Goal: Navigation & Orientation: Find specific page/section

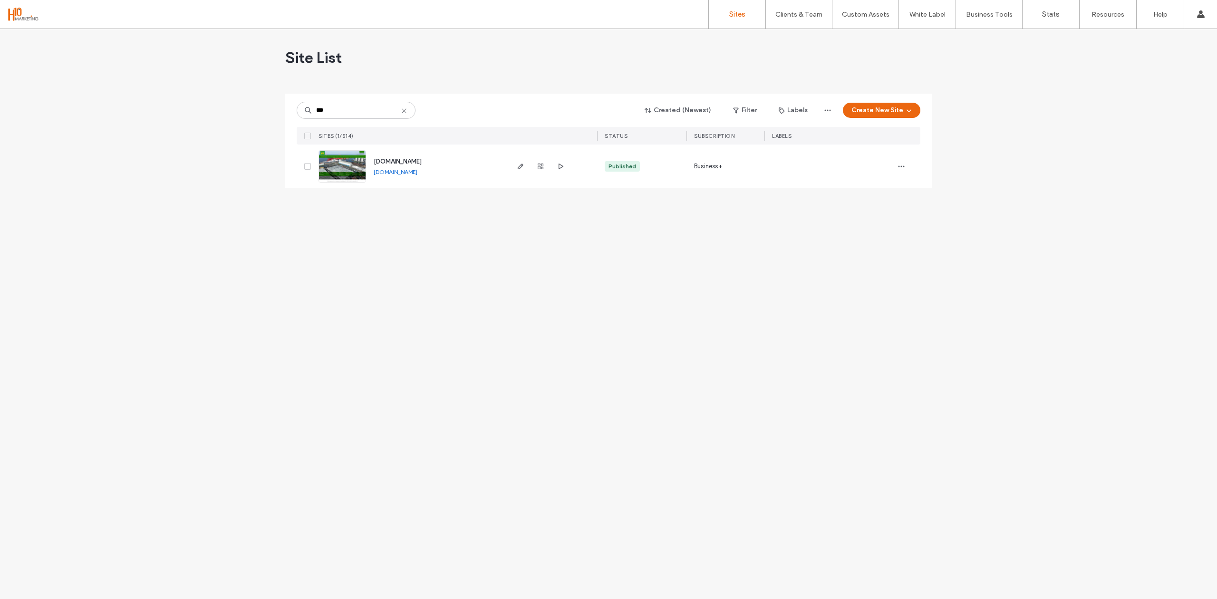
type input "***"
click at [411, 161] on span "www.dmorgan.co.uk" at bounding box center [398, 161] width 48 height 7
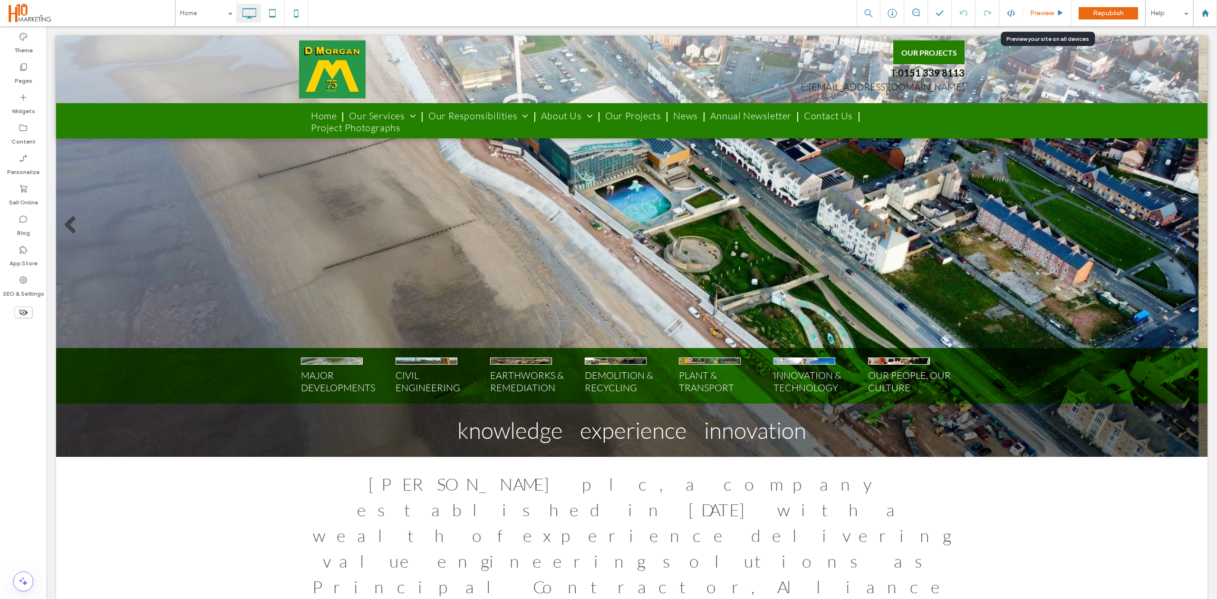
click at [1046, 14] on span "Preview" at bounding box center [1042, 13] width 24 height 8
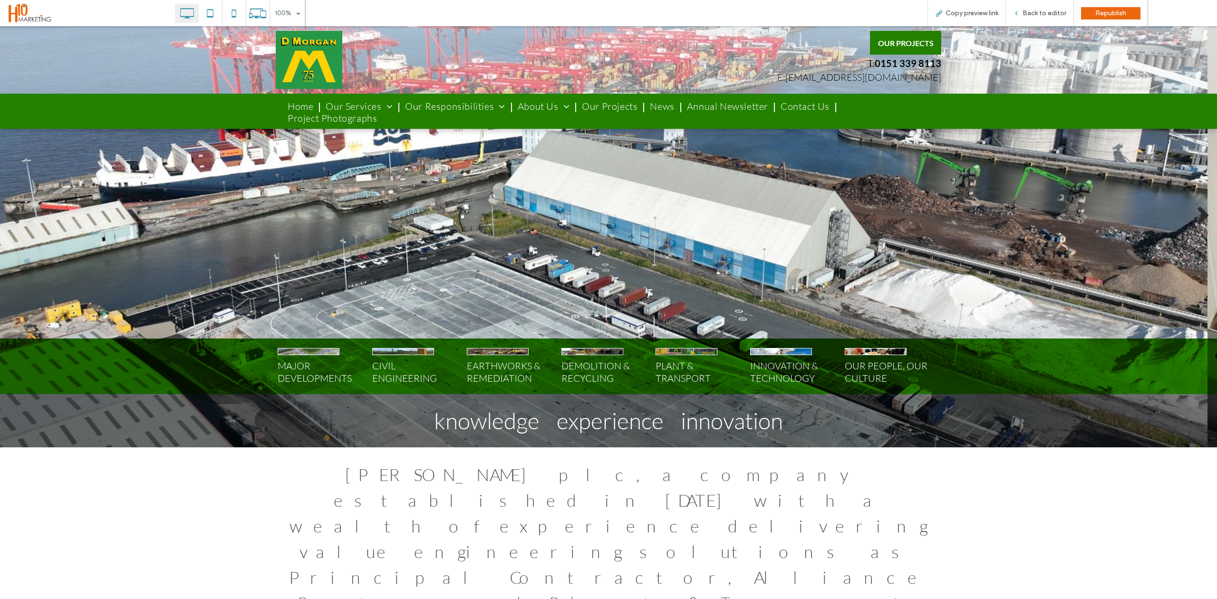
click at [1193, 211] on link at bounding box center [1202, 215] width 19 height 19
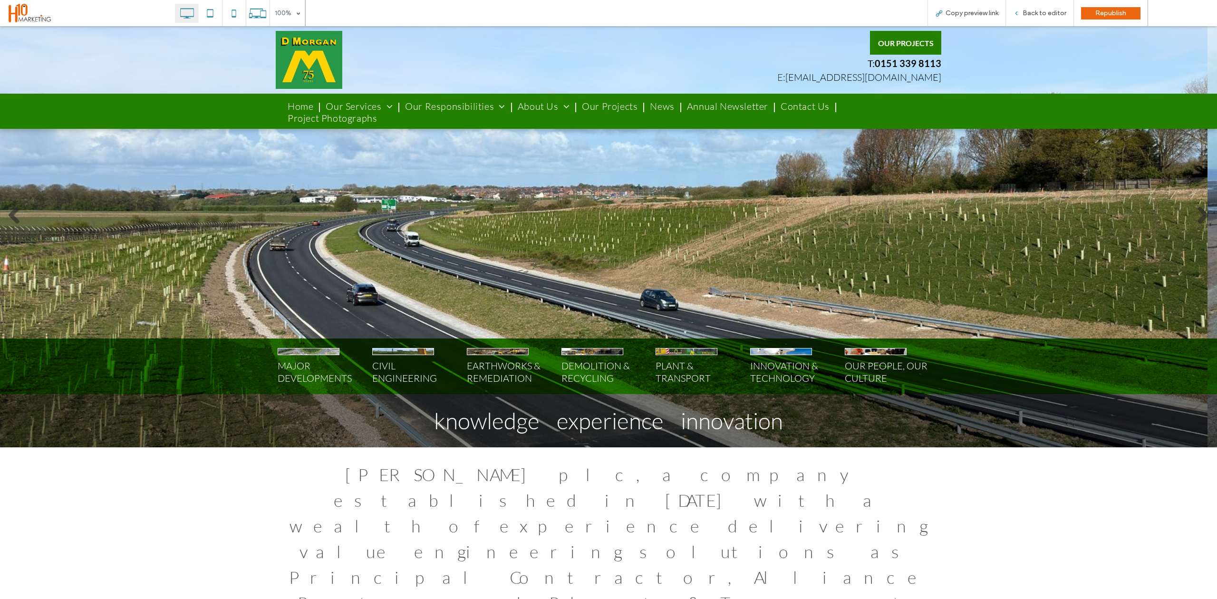
click at [1184, 232] on li "Slide title Write your caption here Button" at bounding box center [603, 219] width 1207 height 456
click at [1193, 212] on link at bounding box center [1202, 215] width 19 height 19
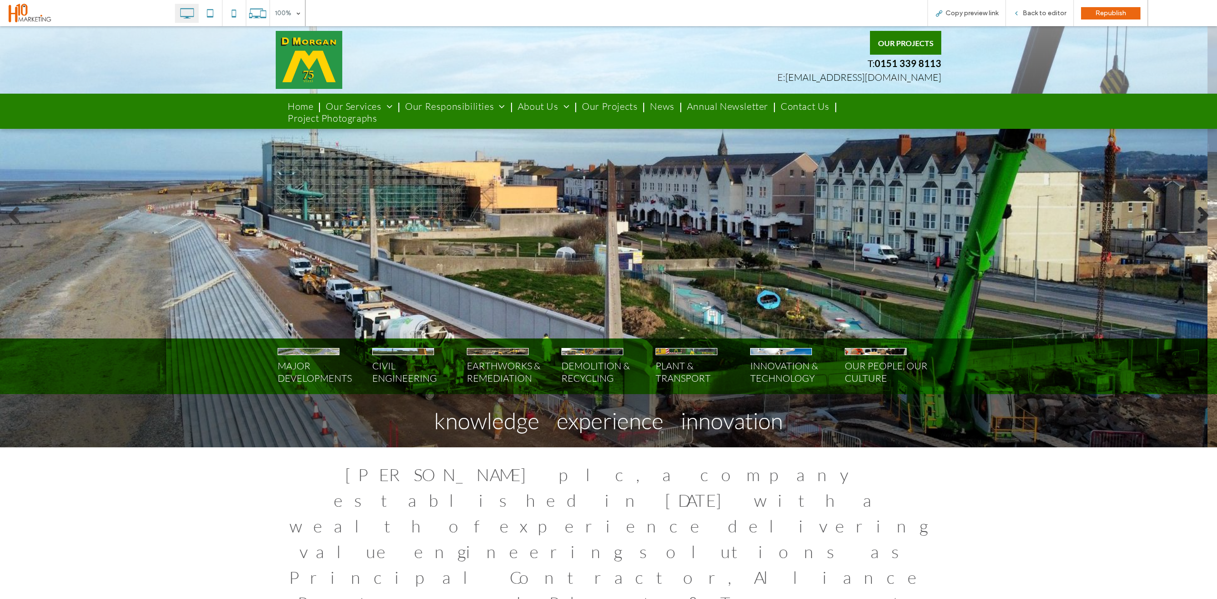
click at [1193, 212] on link at bounding box center [1202, 215] width 19 height 19
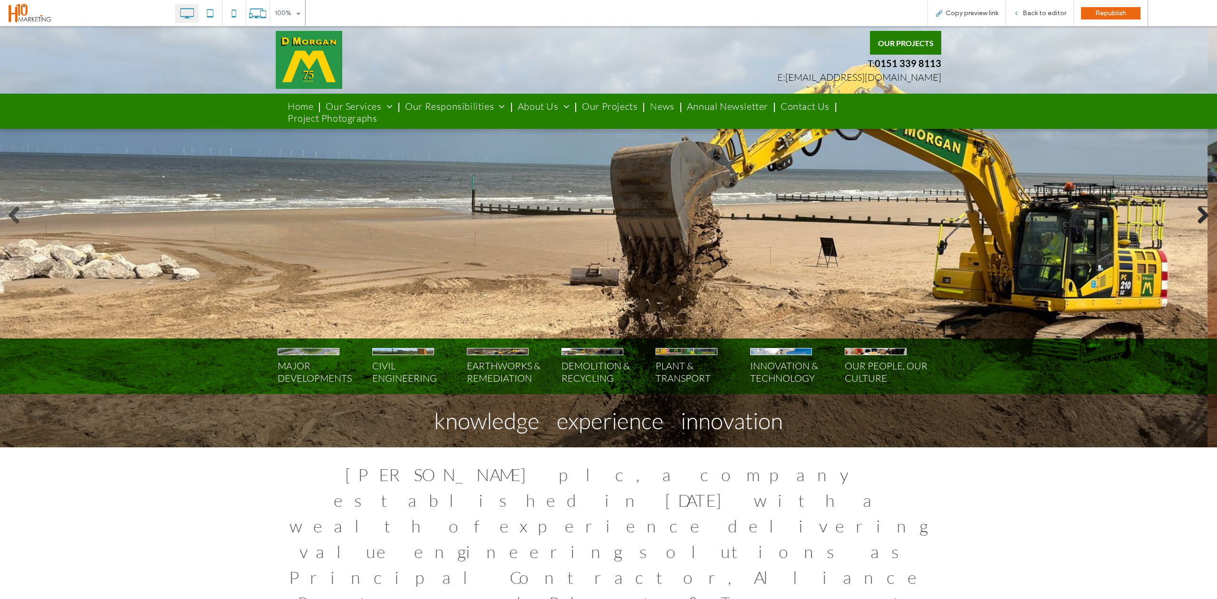
click at [1193, 212] on link at bounding box center [1202, 215] width 19 height 19
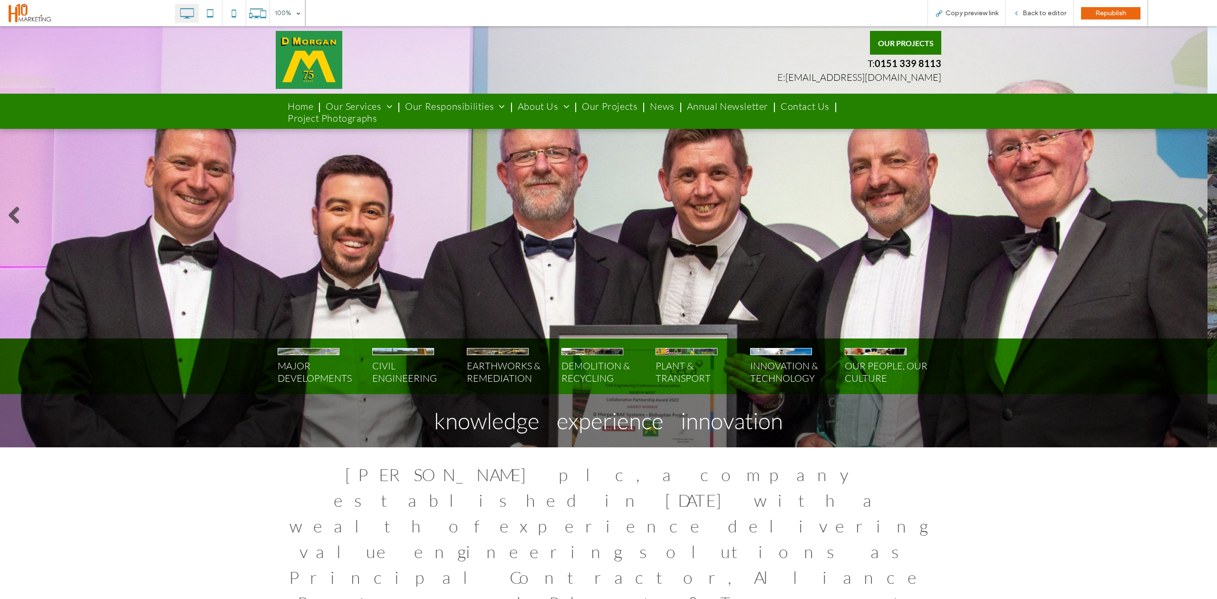
click at [1169, 238] on li "Slide title Write your caption here Button" at bounding box center [603, 219] width 1207 height 456
click at [21, 207] on link at bounding box center [14, 215] width 19 height 19
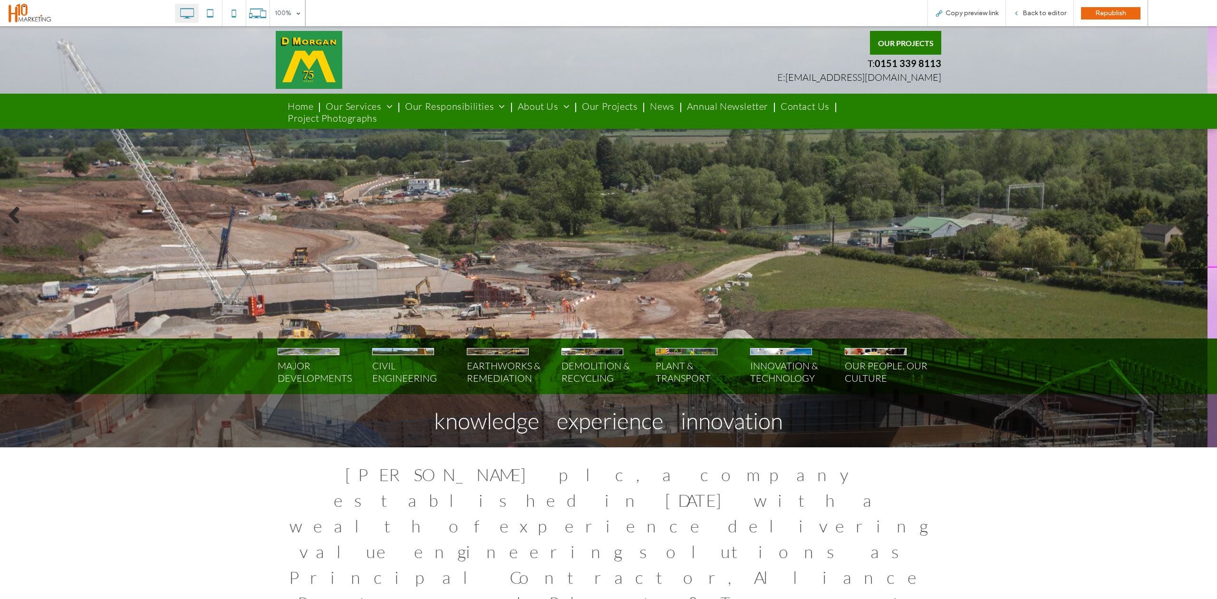
click at [21, 207] on link at bounding box center [14, 215] width 19 height 19
click at [21, 210] on link at bounding box center [14, 215] width 19 height 19
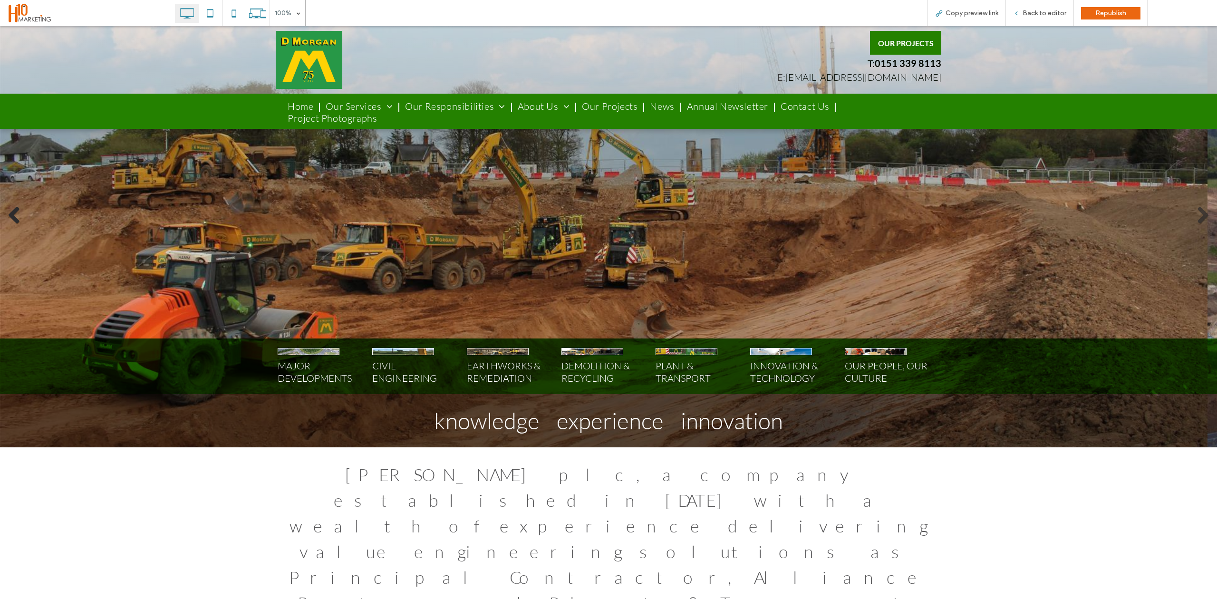
click at [21, 210] on link at bounding box center [14, 215] width 19 height 19
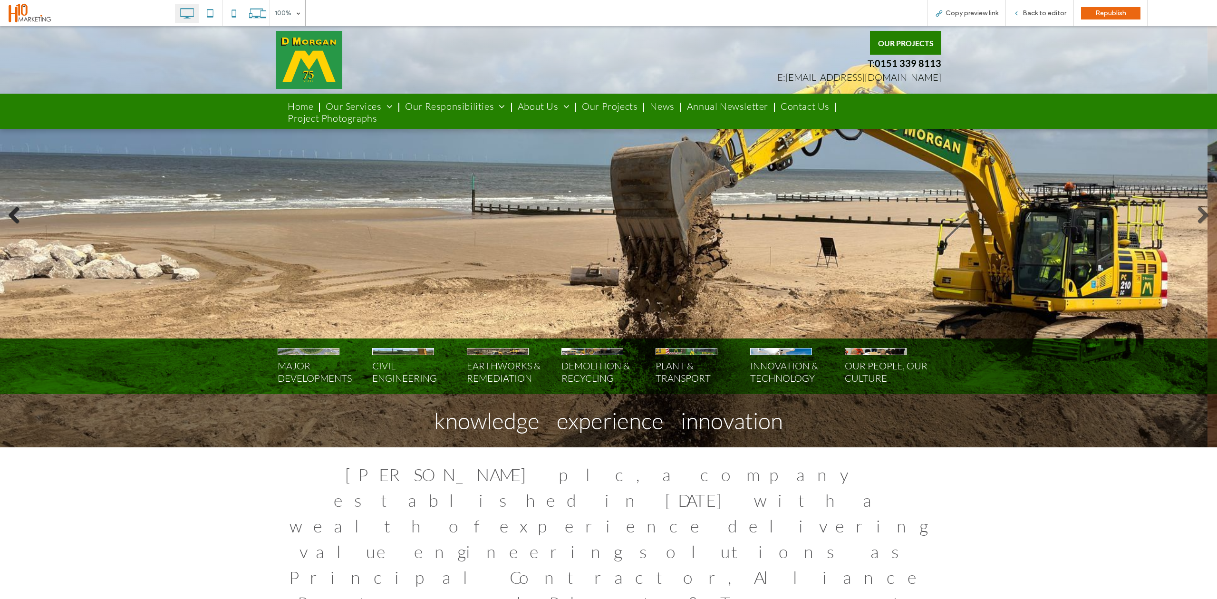
click at [21, 210] on link at bounding box center [14, 215] width 19 height 19
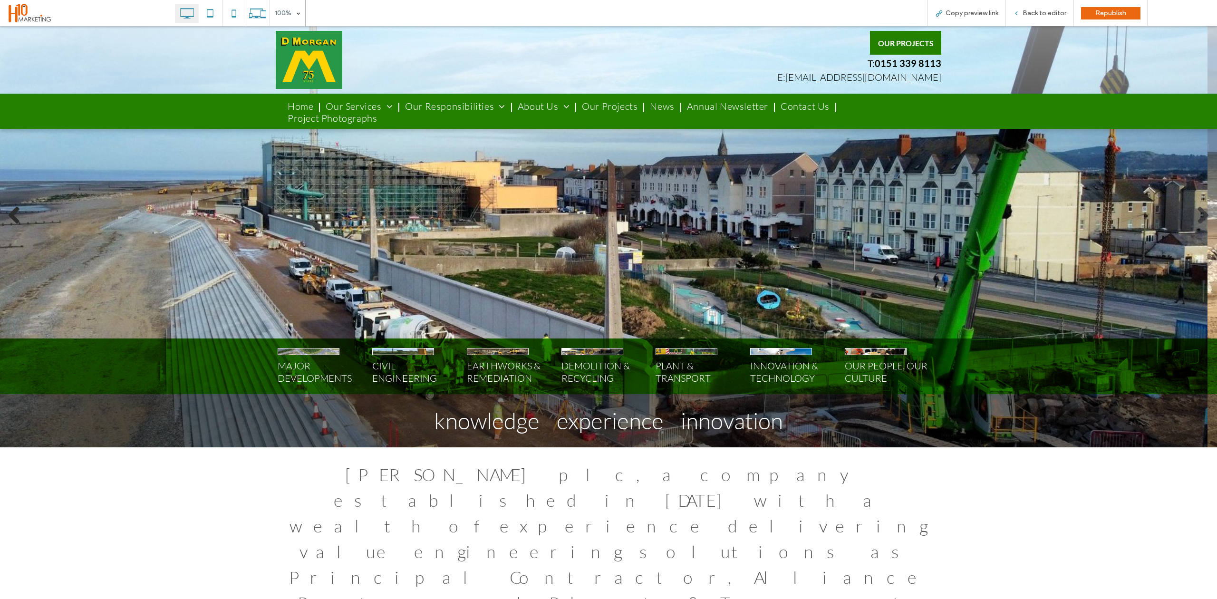
click at [21, 210] on link at bounding box center [14, 215] width 19 height 19
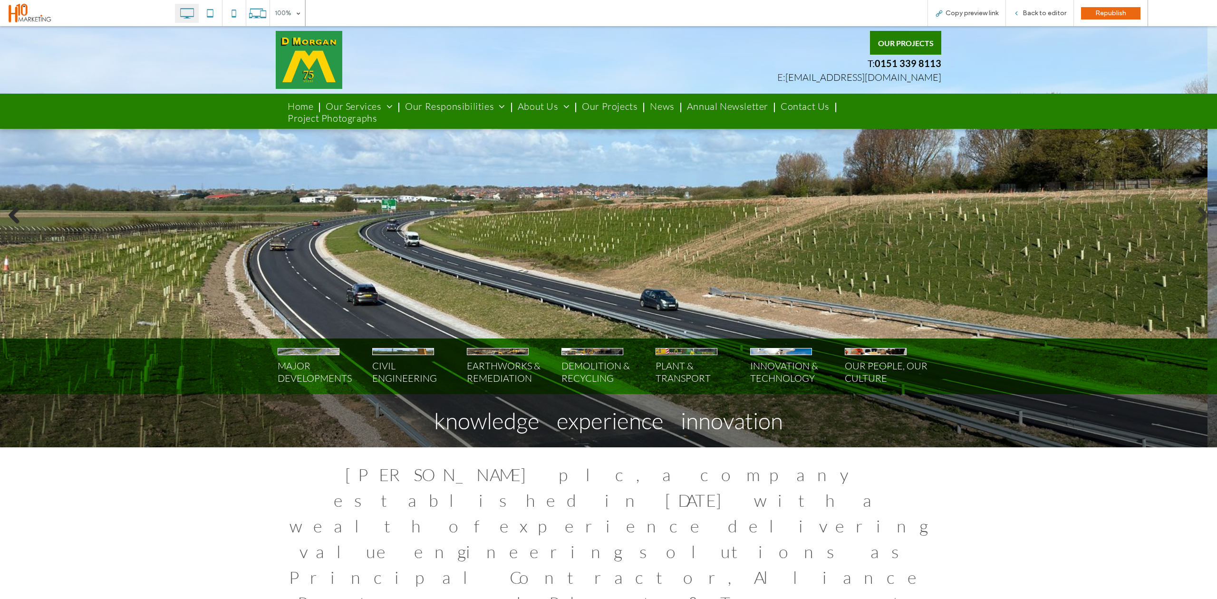
click at [23, 212] on link at bounding box center [14, 215] width 19 height 19
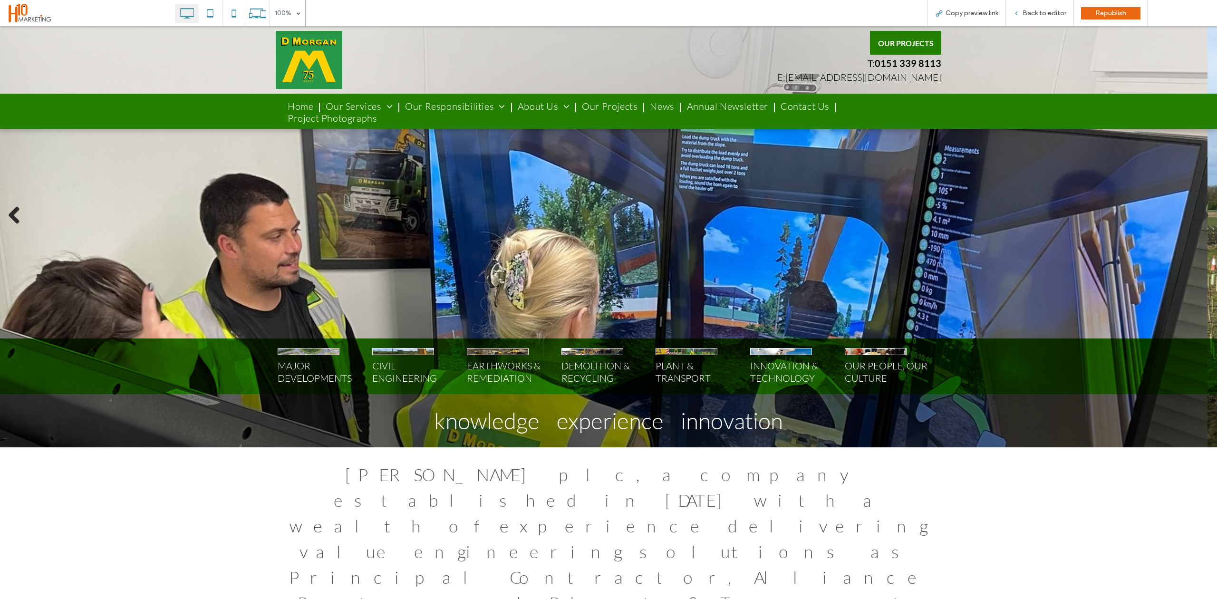
click at [23, 212] on link at bounding box center [14, 215] width 19 height 19
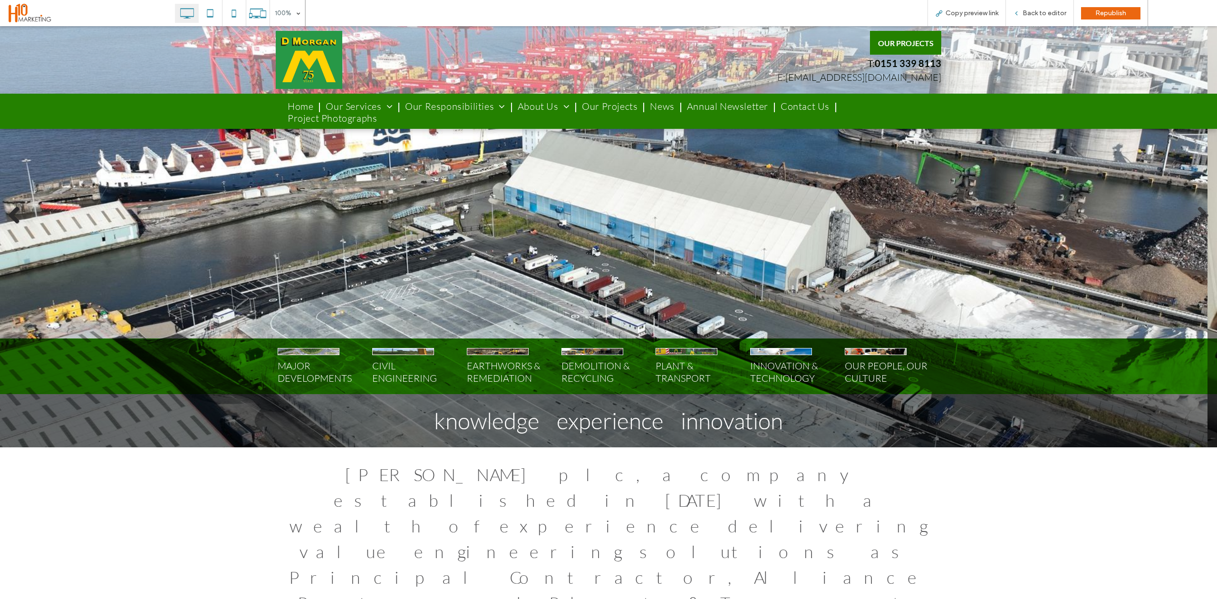
click at [23, 212] on link at bounding box center [14, 215] width 19 height 19
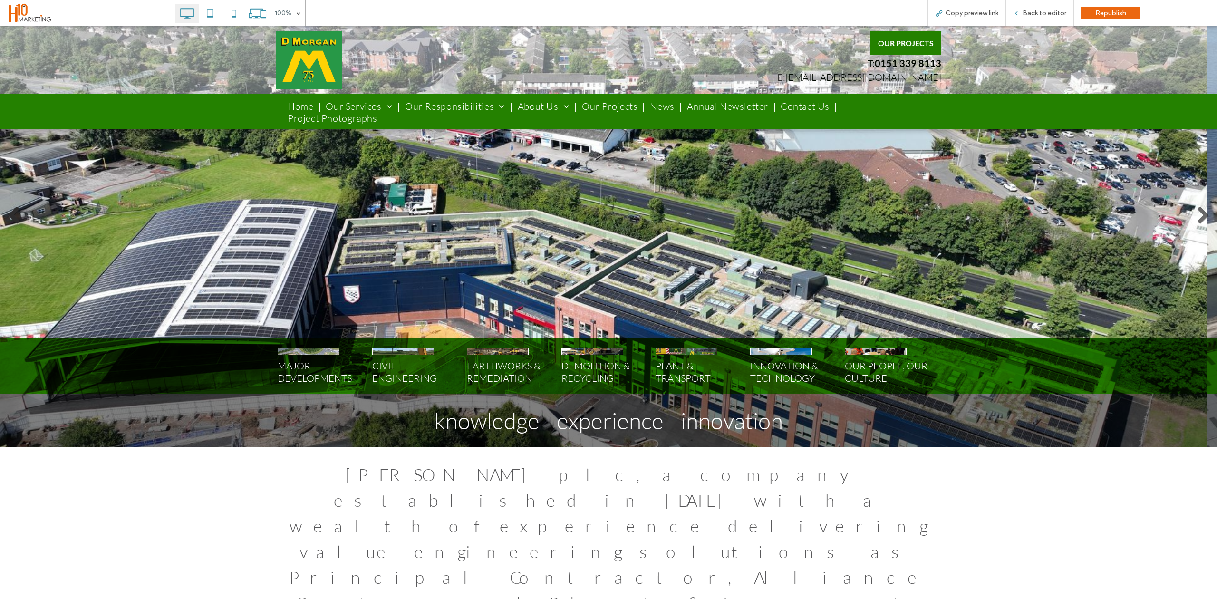
click at [23, 212] on link at bounding box center [14, 215] width 19 height 19
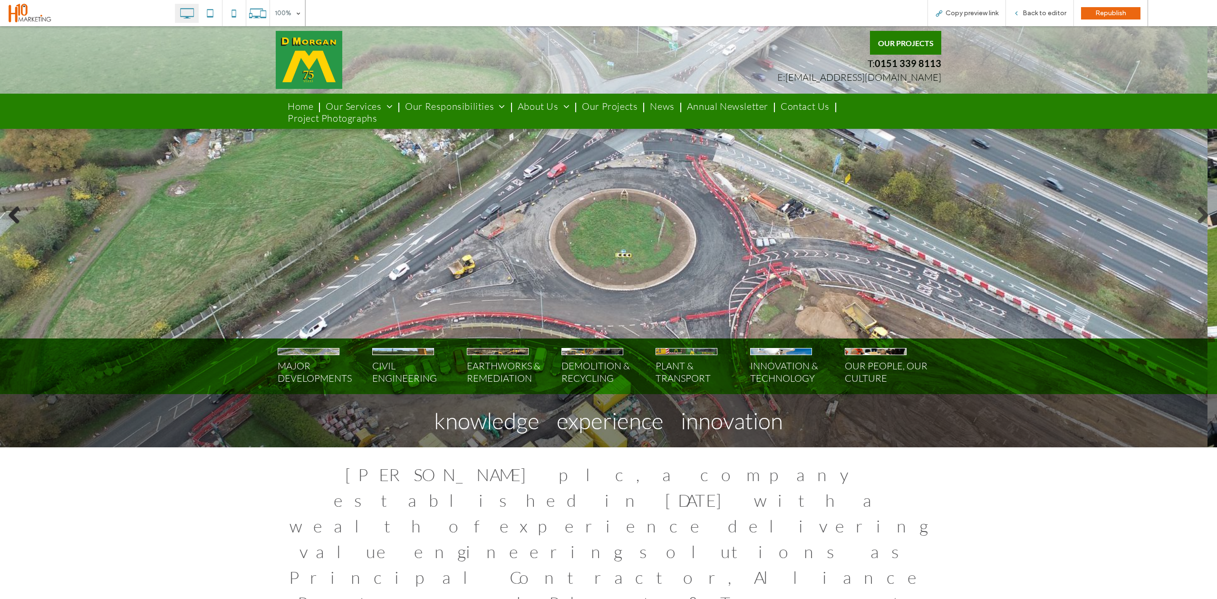
click at [23, 212] on link at bounding box center [14, 215] width 19 height 19
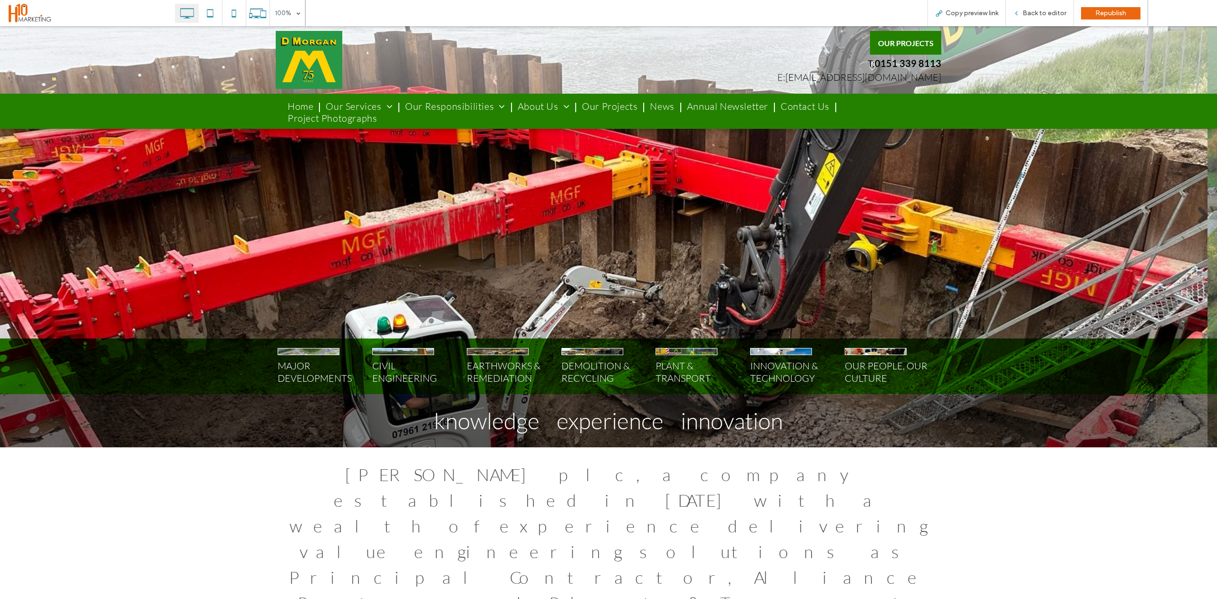
click at [23, 212] on link at bounding box center [14, 215] width 19 height 19
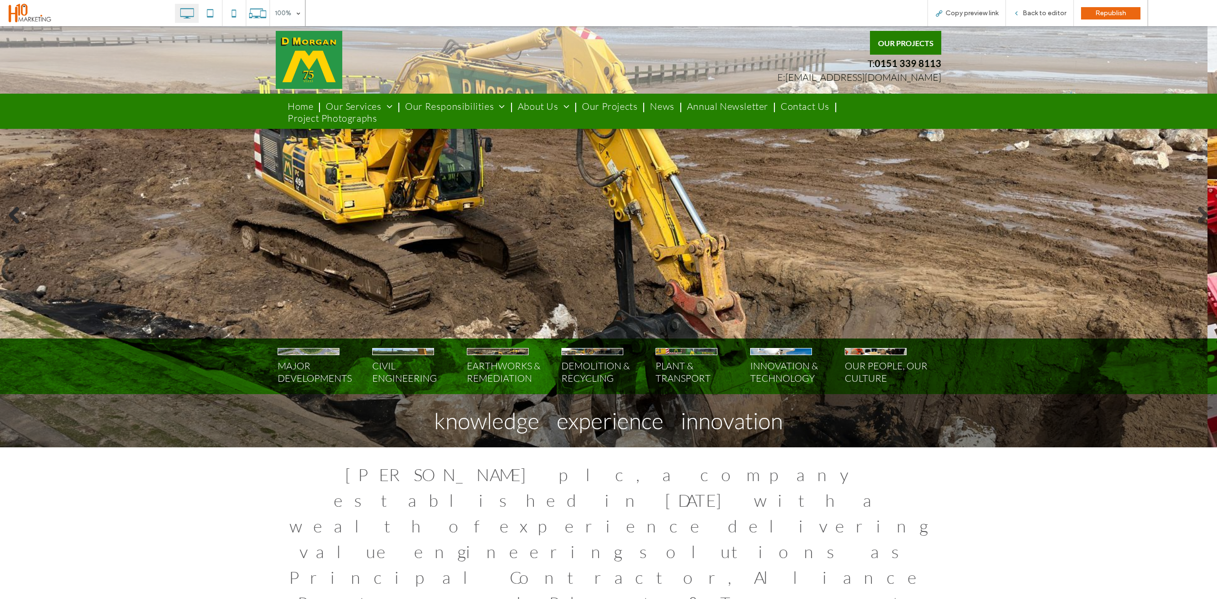
click at [23, 212] on link at bounding box center [14, 215] width 19 height 19
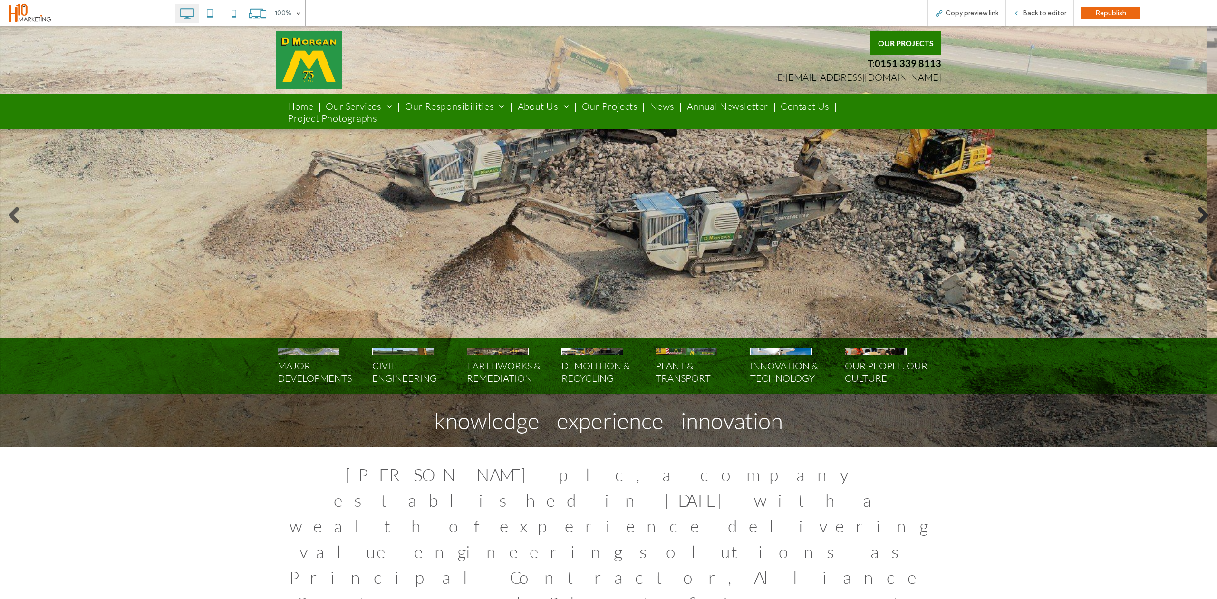
click at [1194, 217] on link at bounding box center [1202, 215] width 19 height 19
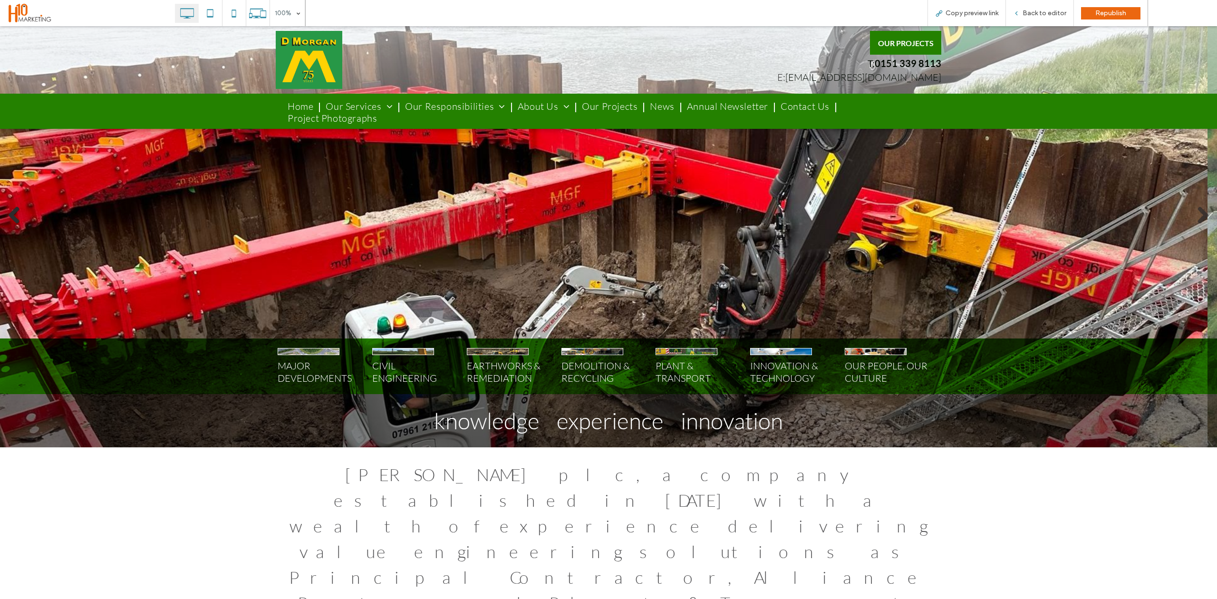
click at [18, 213] on link at bounding box center [14, 215] width 19 height 19
click at [63, 229] on li "Slide title Write your caption here Button" at bounding box center [603, 219] width 1207 height 456
click at [22, 208] on link at bounding box center [14, 215] width 19 height 19
click at [10, 202] on li "Slide title Write your caption here Button" at bounding box center [603, 219] width 1207 height 456
click at [10, 213] on link at bounding box center [14, 215] width 19 height 19
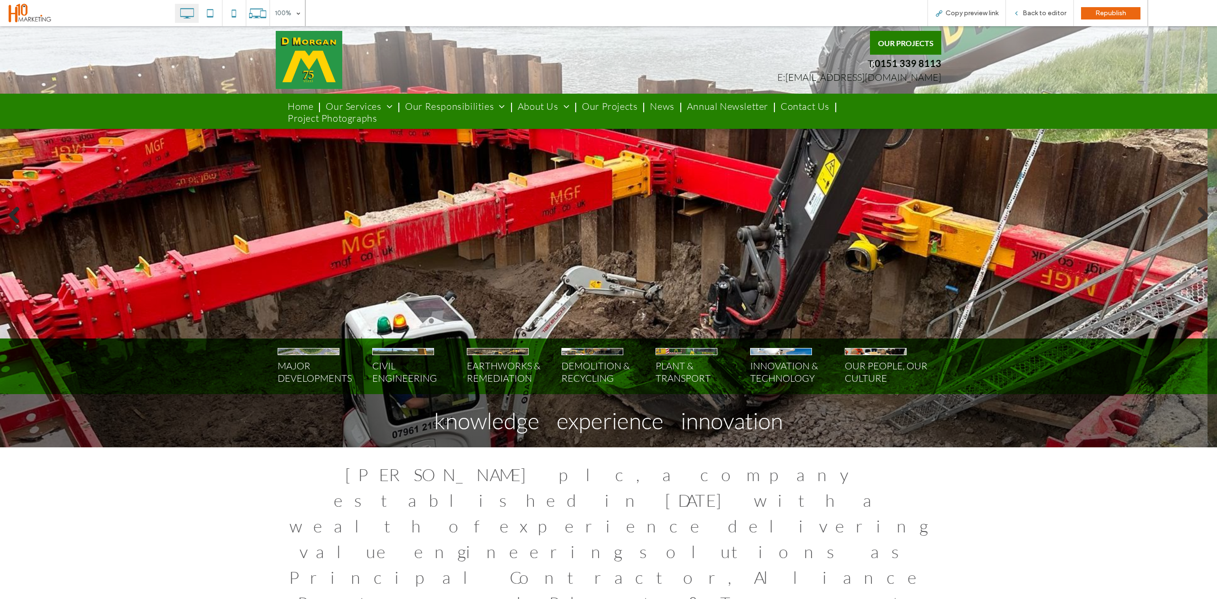
click at [14, 209] on link at bounding box center [14, 215] width 19 height 19
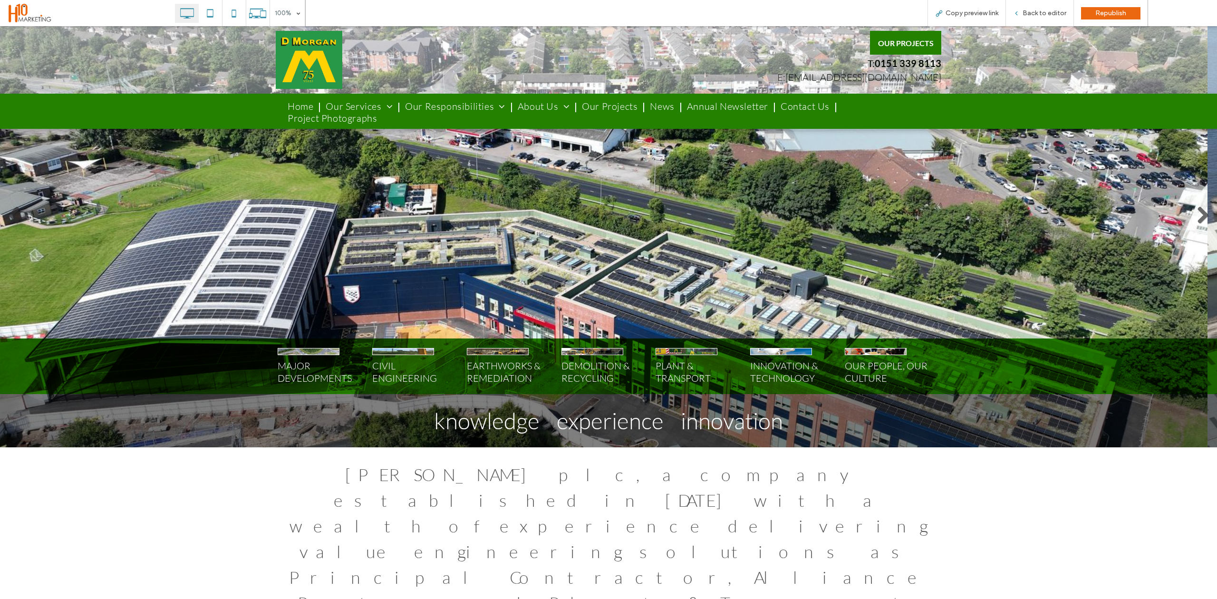
click at [18, 212] on link at bounding box center [14, 215] width 19 height 19
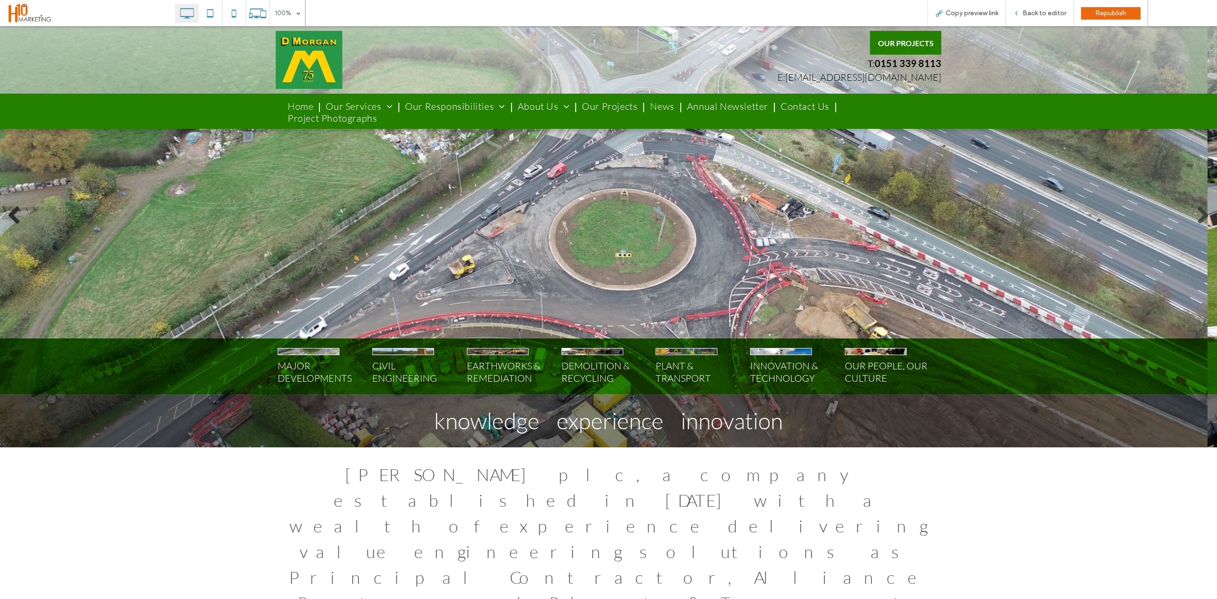
click at [14, 215] on link at bounding box center [14, 215] width 19 height 19
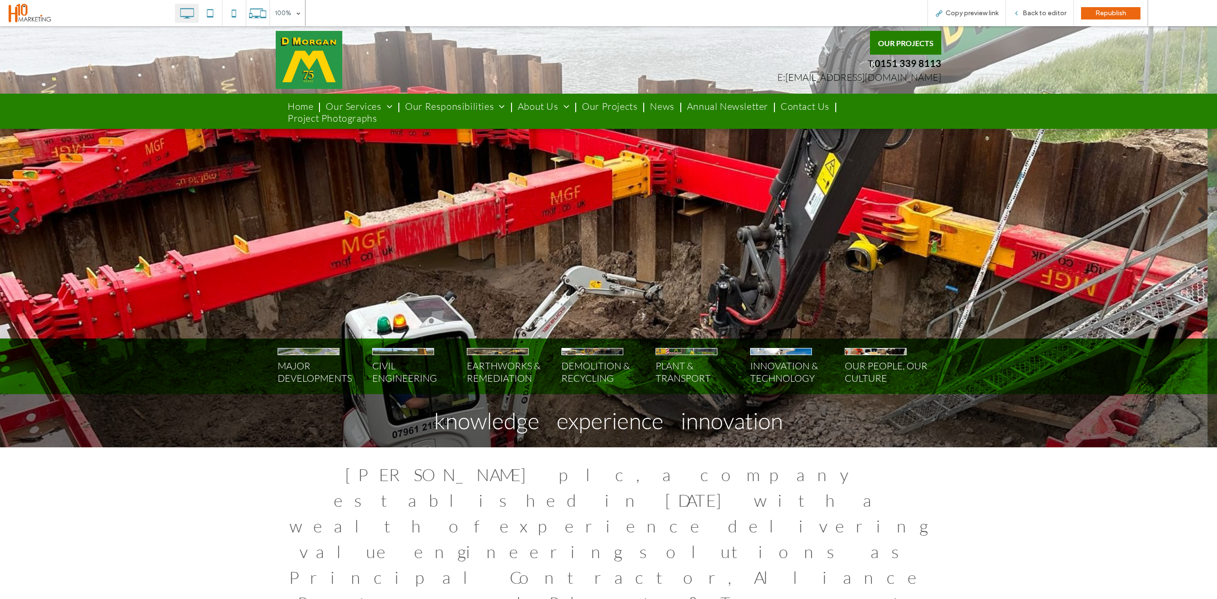
click at [14, 215] on link at bounding box center [14, 215] width 19 height 19
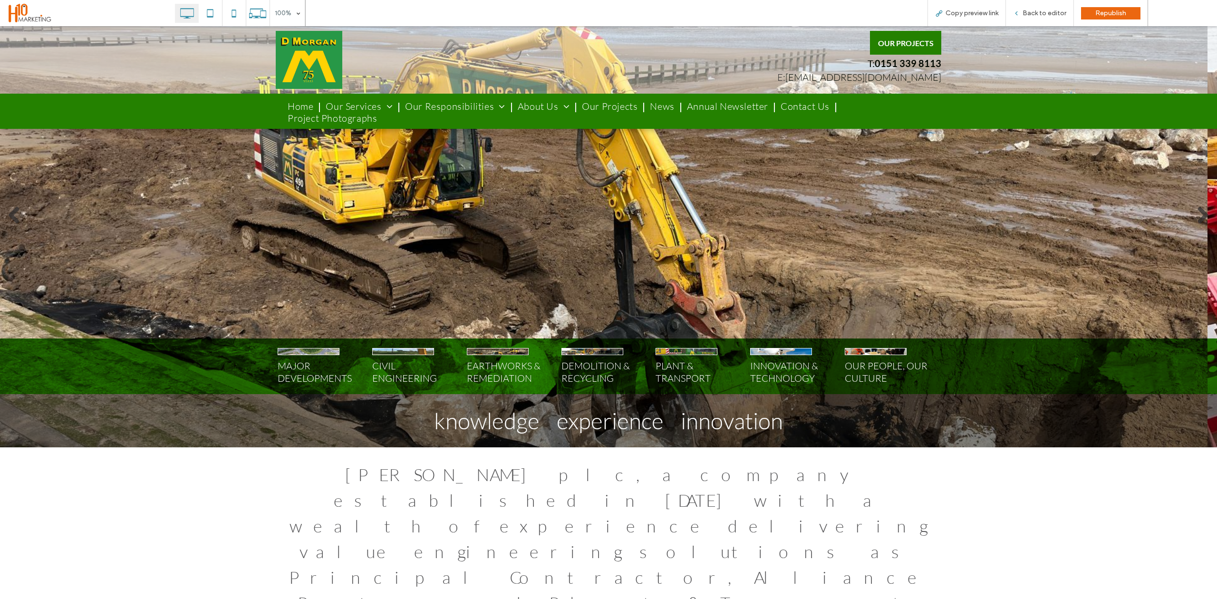
click at [12, 230] on li "Slide title Write your caption here Button" at bounding box center [603, 219] width 1207 height 456
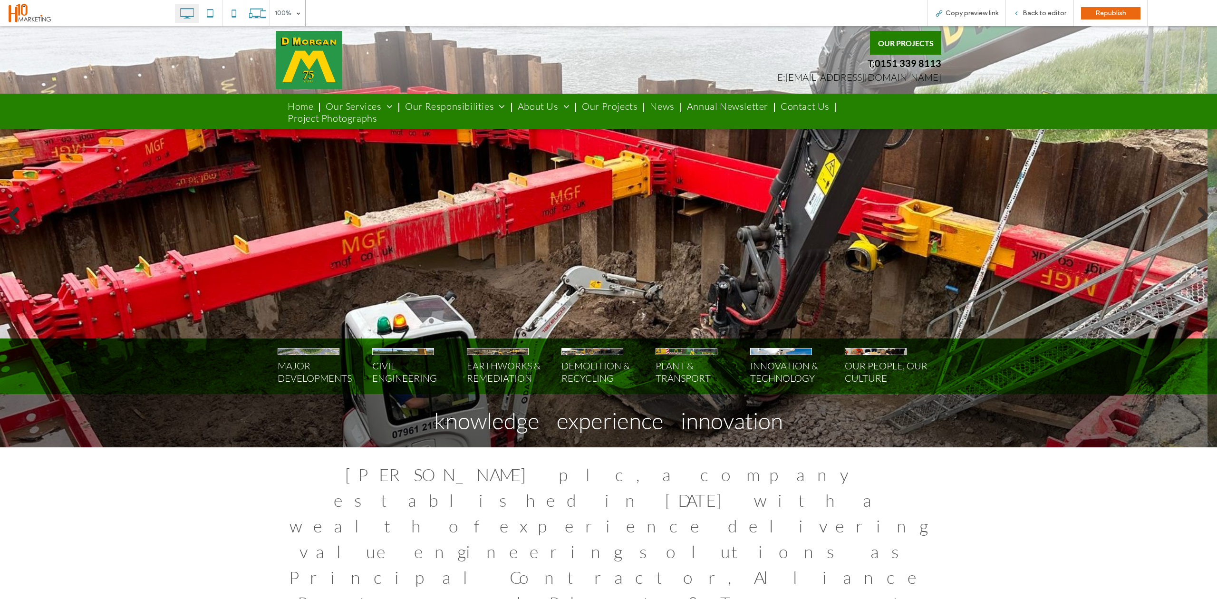
click at [9, 212] on link at bounding box center [14, 215] width 19 height 19
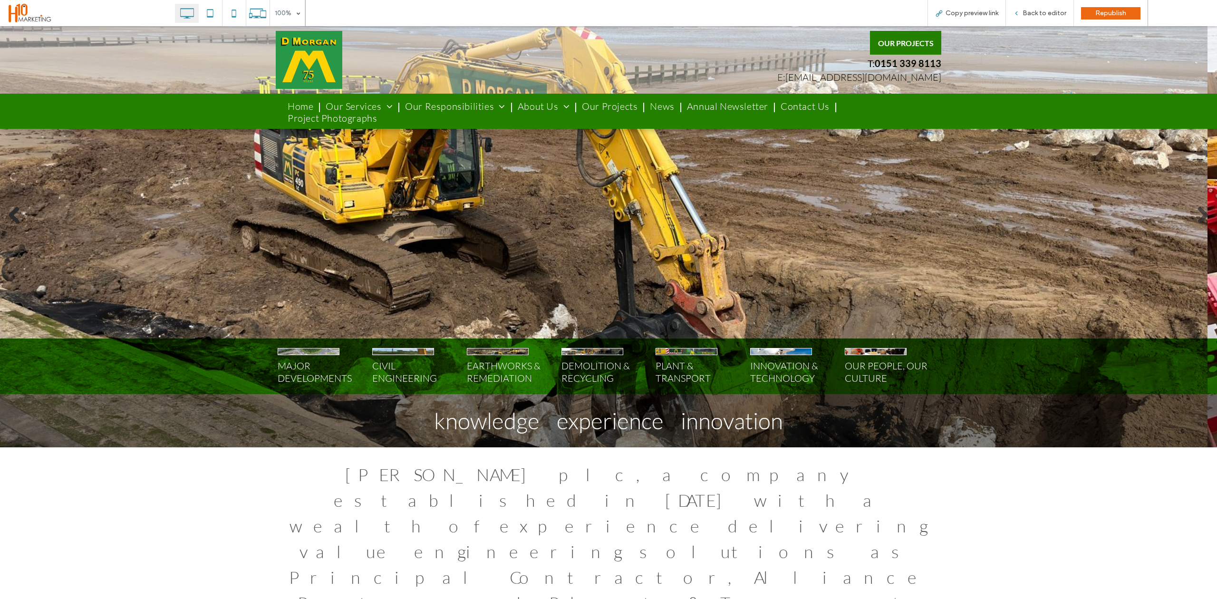
click at [10, 216] on link at bounding box center [14, 215] width 19 height 19
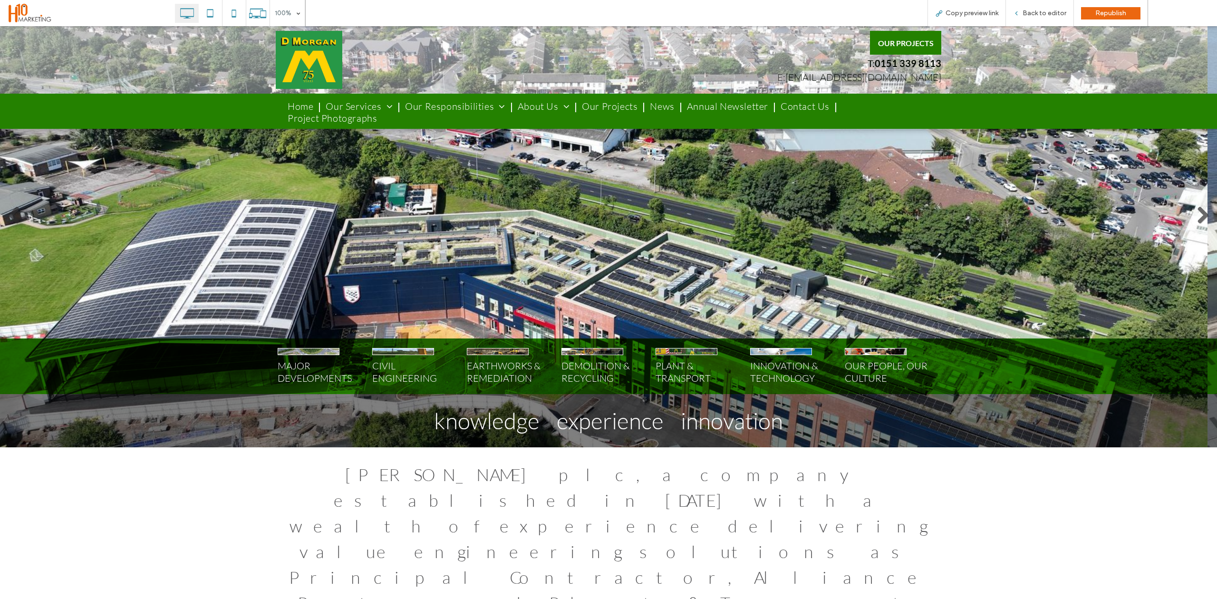
click at [44, 11] on span at bounding box center [91, 12] width 168 height 21
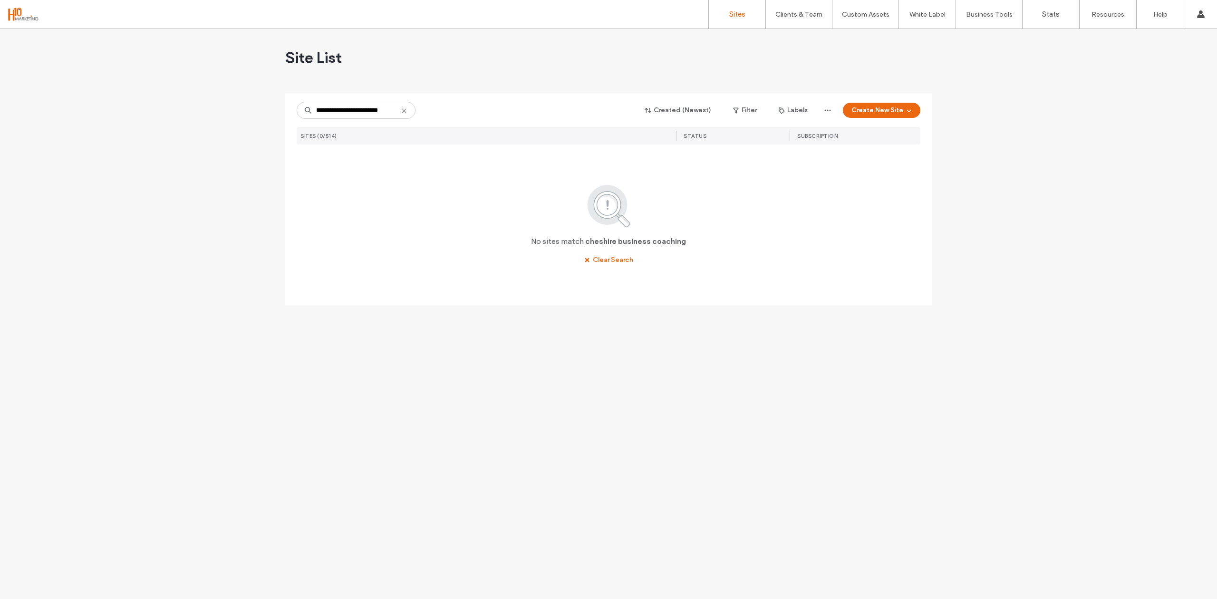
click at [341, 113] on input "**********" at bounding box center [356, 110] width 119 height 17
drag, startPoint x: 392, startPoint y: 111, endPoint x: 335, endPoint y: 113, distance: 57.5
click at [335, 113] on input "**********" at bounding box center [356, 110] width 119 height 17
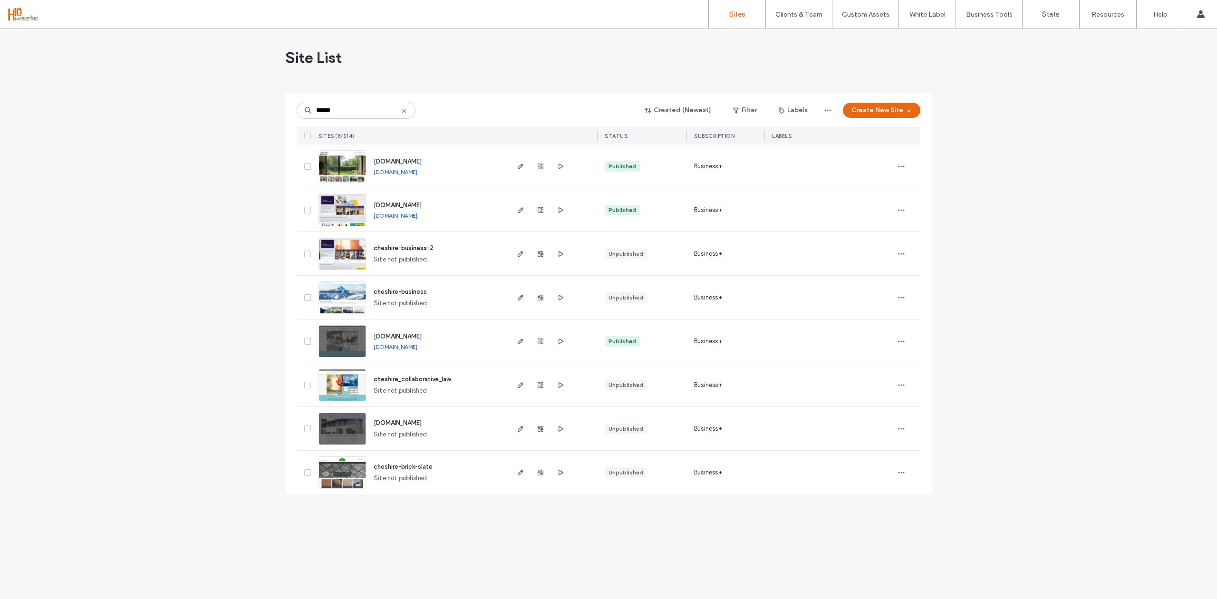
type input "******"
click at [417, 215] on link "[DOMAIN_NAME]" at bounding box center [396, 215] width 44 height 7
click at [413, 204] on span "[DOMAIN_NAME]" at bounding box center [398, 205] width 48 height 7
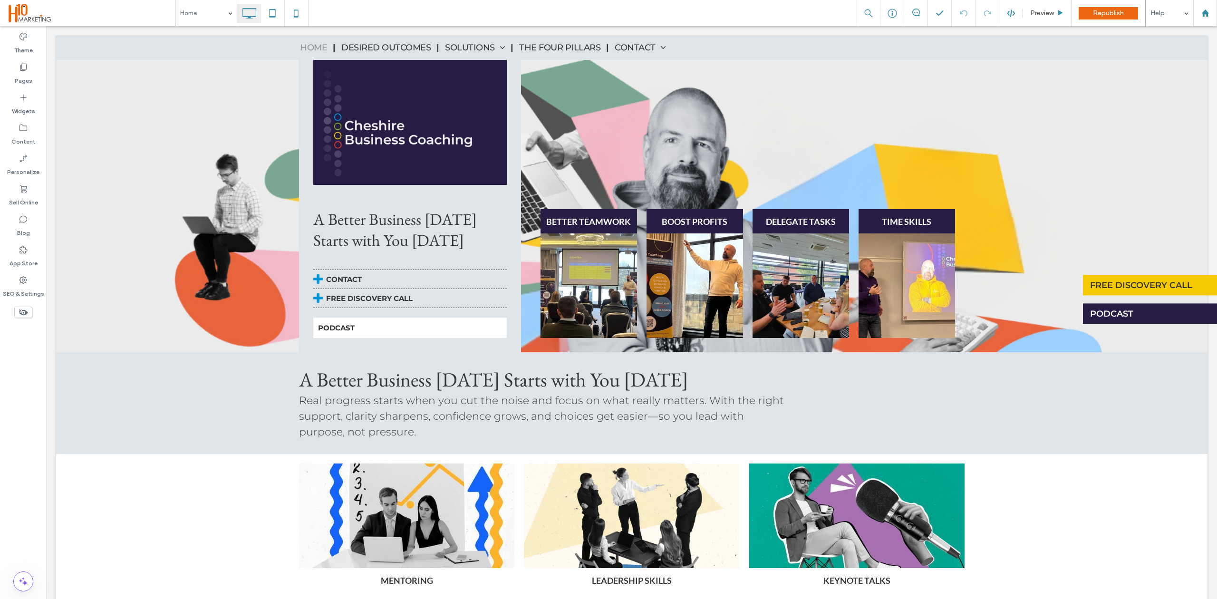
click at [38, 10] on span at bounding box center [91, 12] width 168 height 21
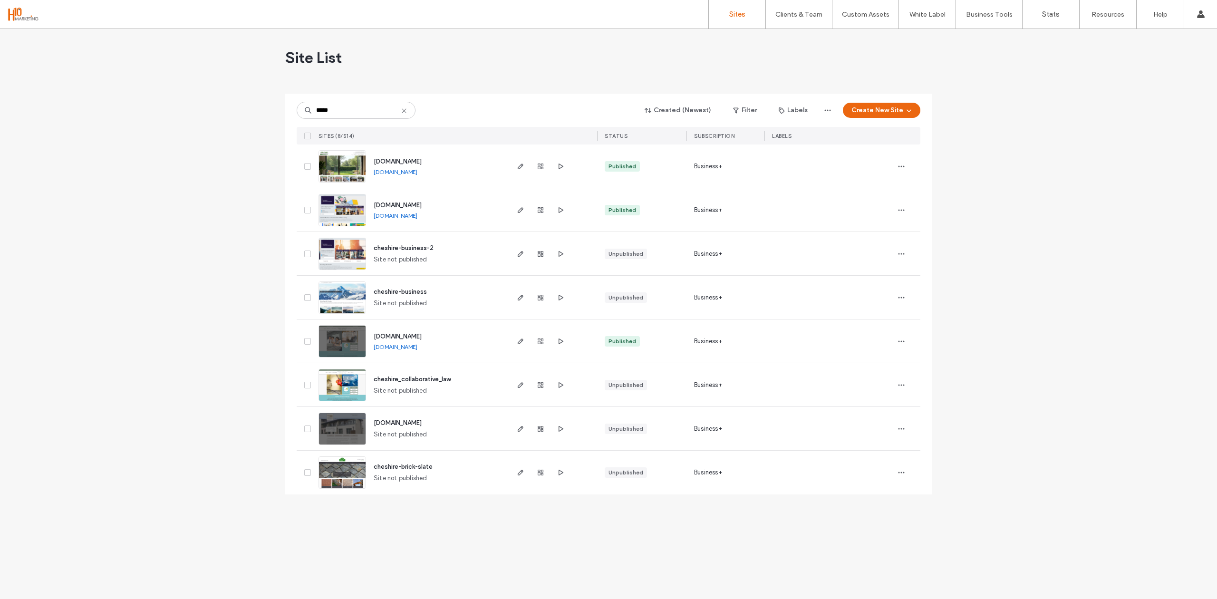
type input "*****"
click at [424, 200] on div "[DOMAIN_NAME] [DOMAIN_NAME]" at bounding box center [436, 209] width 141 height 43
click at [422, 202] on span "[DOMAIN_NAME]" at bounding box center [398, 205] width 48 height 7
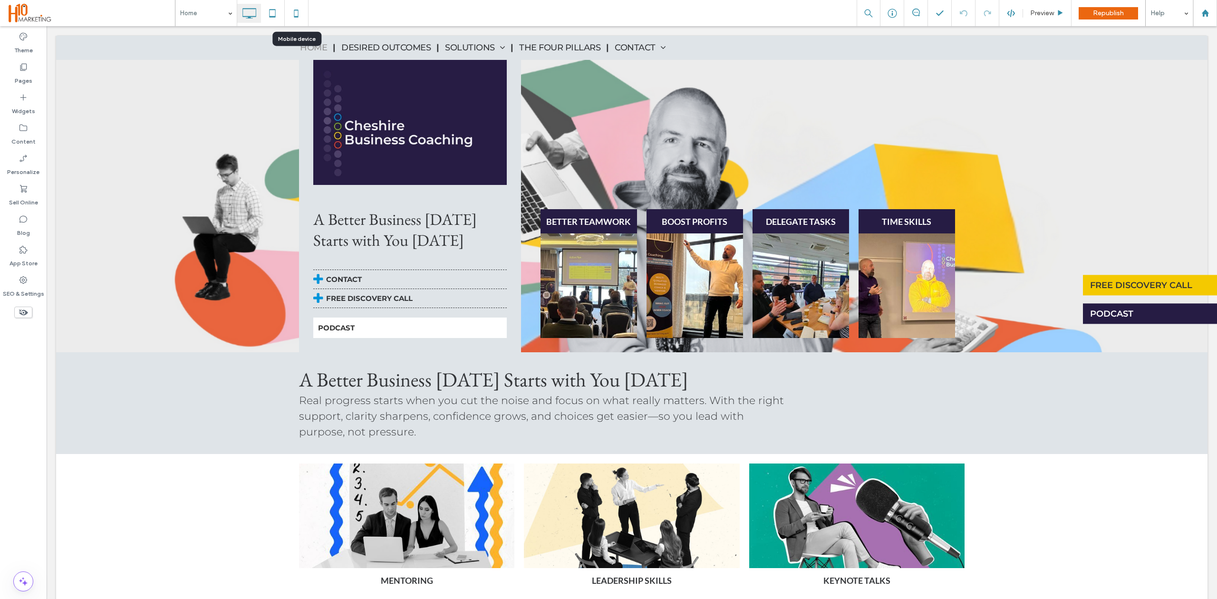
click at [305, 12] on icon at bounding box center [296, 13] width 19 height 19
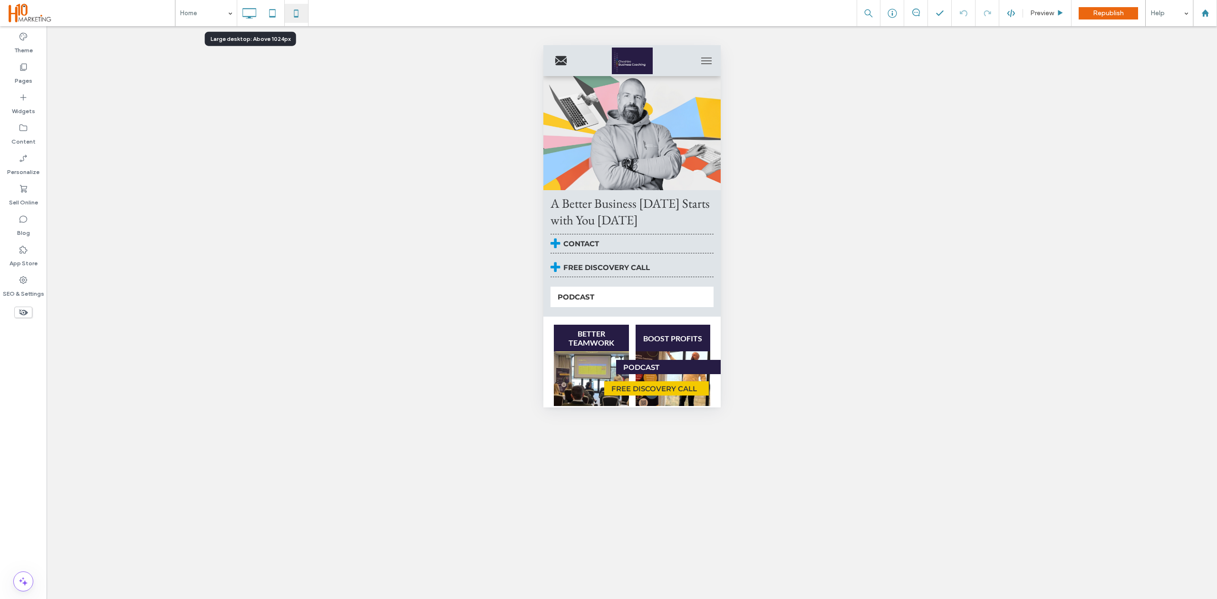
click at [254, 11] on icon at bounding box center [249, 13] width 19 height 19
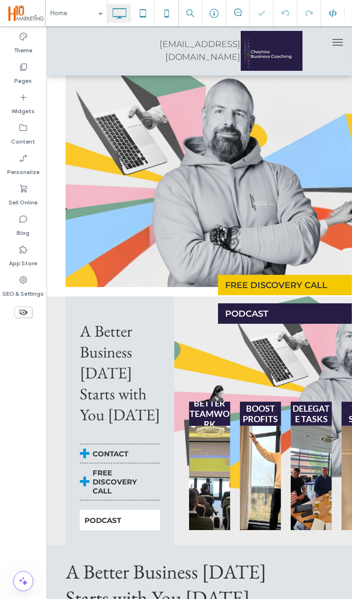
click at [20, 14] on span at bounding box center [26, 12] width 38 height 21
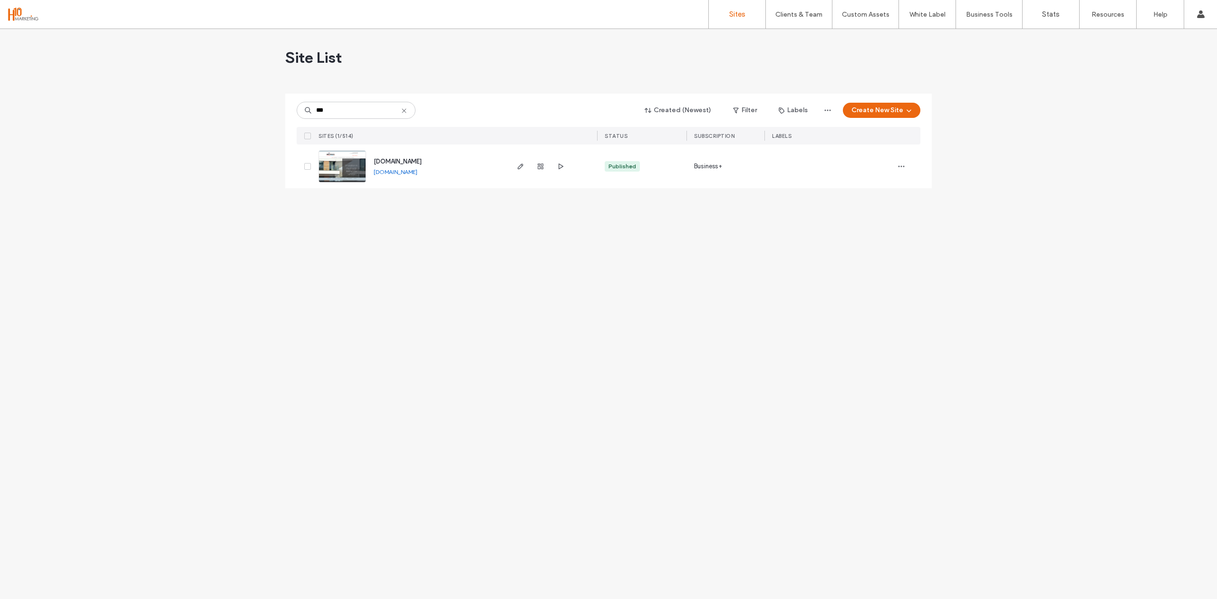
type input "***"
click at [405, 161] on span "www.elecplumbgas.co.uk" at bounding box center [398, 161] width 48 height 7
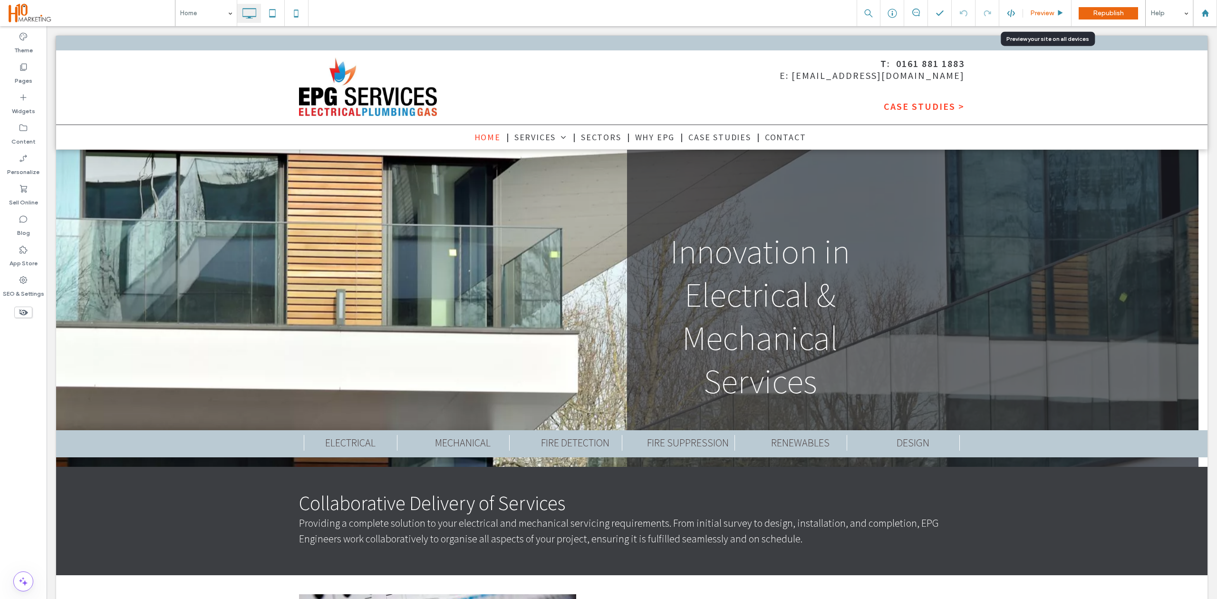
click at [1049, 10] on span "Preview" at bounding box center [1042, 13] width 24 height 8
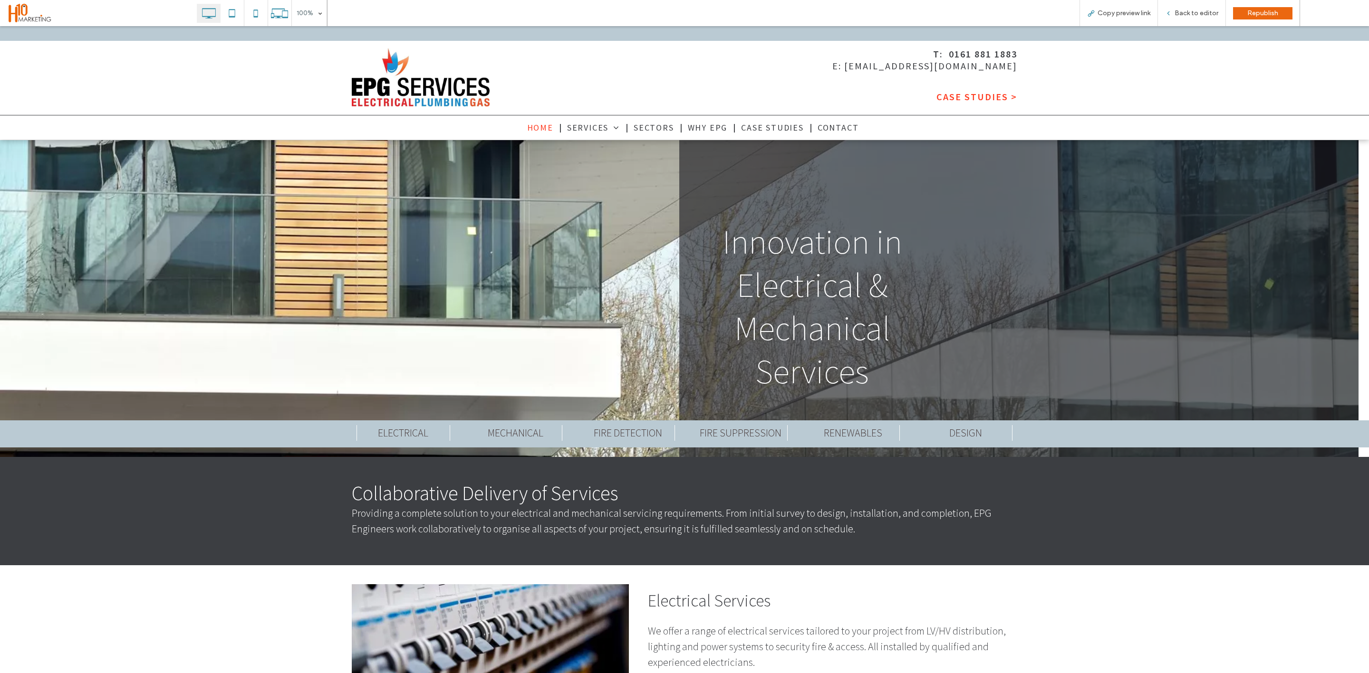
drag, startPoint x: 1215, startPoint y: 27, endPoint x: 1057, endPoint y: 74, distance: 165.6
click at [1057, 74] on div "Click To Paste T: 0161 881 1883 E: INFO@EPG.SERVICES CASE STUDIES > Click To Pa…" at bounding box center [684, 78] width 1369 height 74
click at [22, 12] on span at bounding box center [102, 12] width 190 height 21
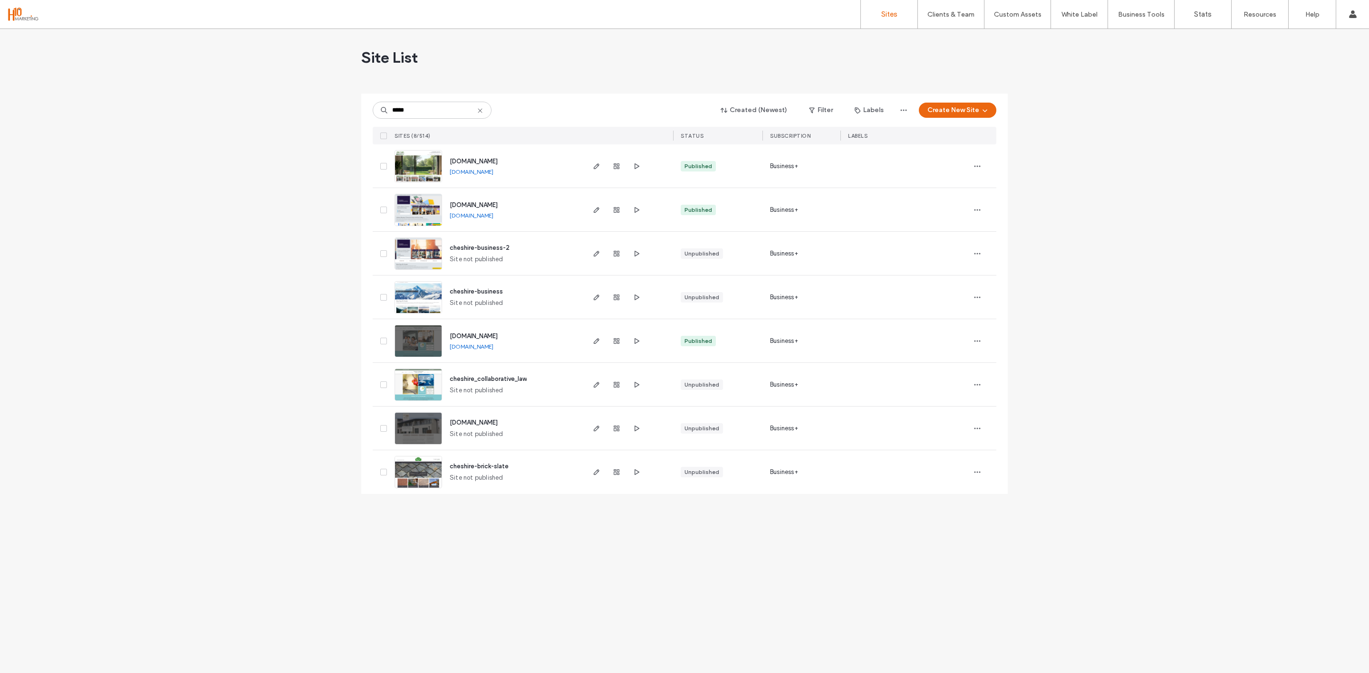
type input "*****"
click at [498, 202] on span "www.cheshirebusinesscoaching.com" at bounding box center [474, 205] width 48 height 7
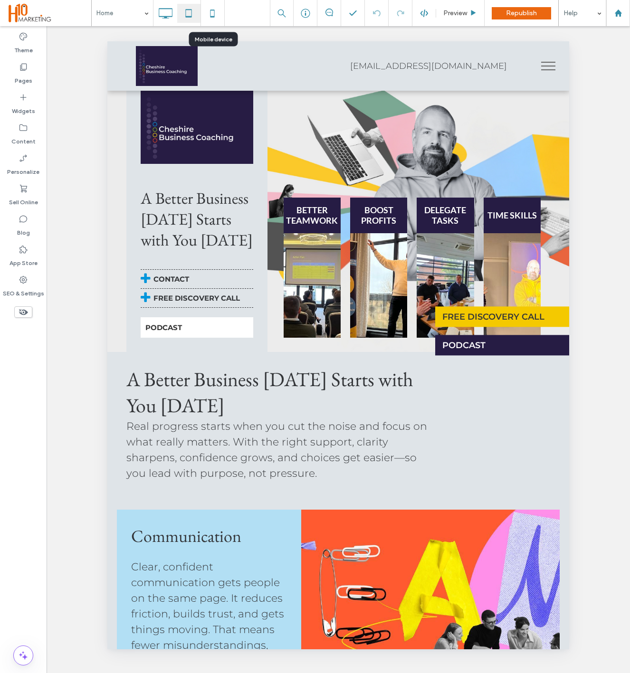
click at [219, 19] on icon at bounding box center [212, 13] width 19 height 19
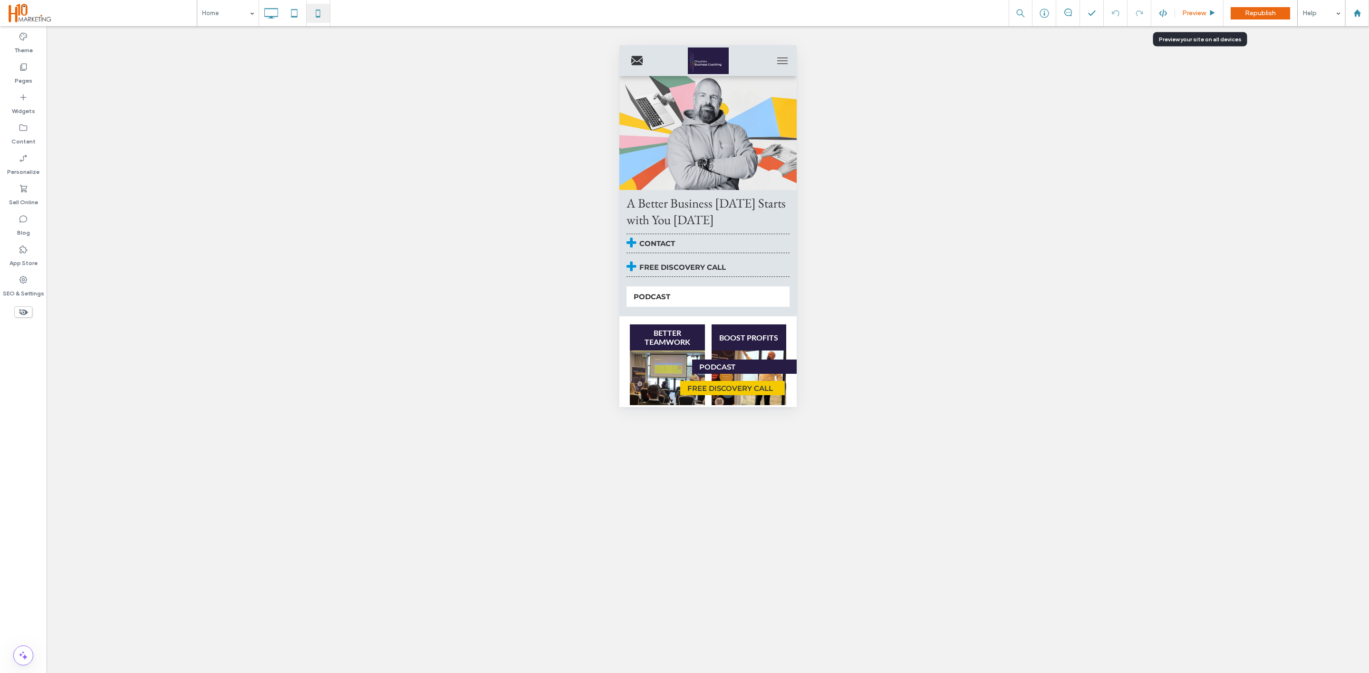
click at [1193, 9] on span "Preview" at bounding box center [1194, 13] width 24 height 8
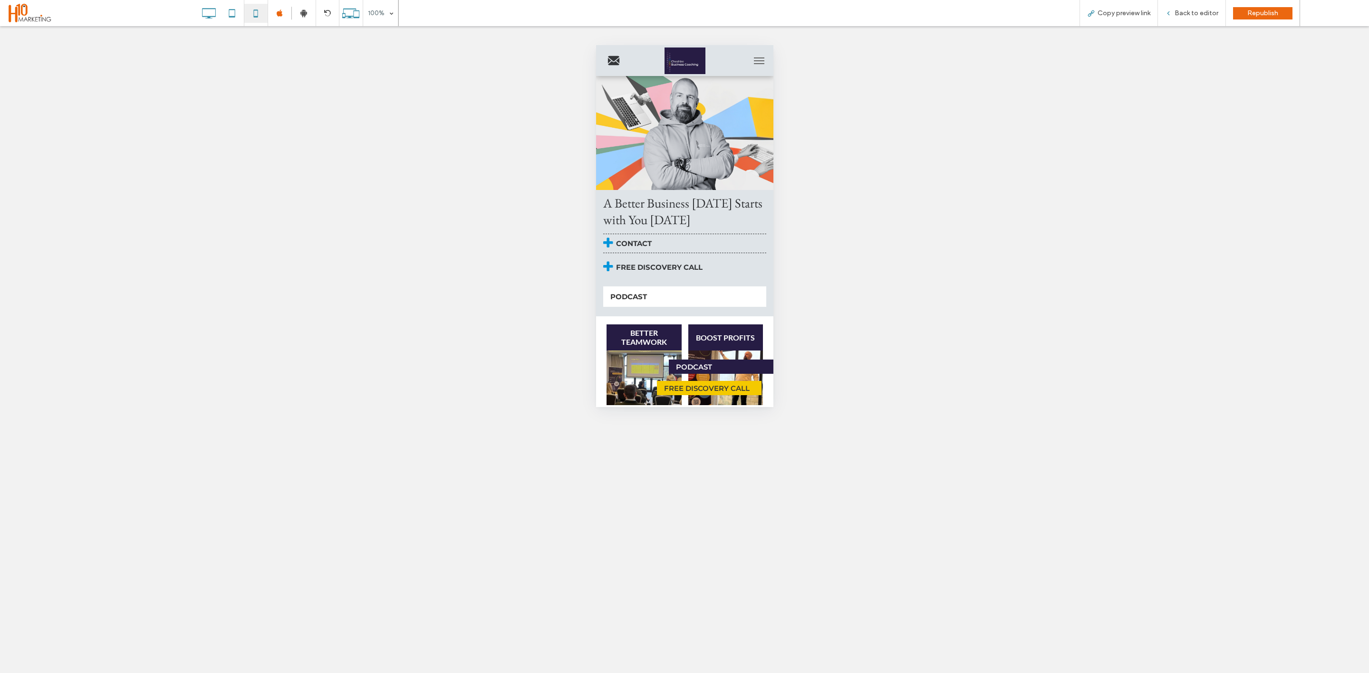
click at [753, 266] on link "FREE DISCOVERY CALL" at bounding box center [684, 267] width 163 height 19
click at [834, 289] on div "OK, Got It" at bounding box center [846, 286] width 38 height 12
click at [209, 12] on icon at bounding box center [208, 13] width 19 height 19
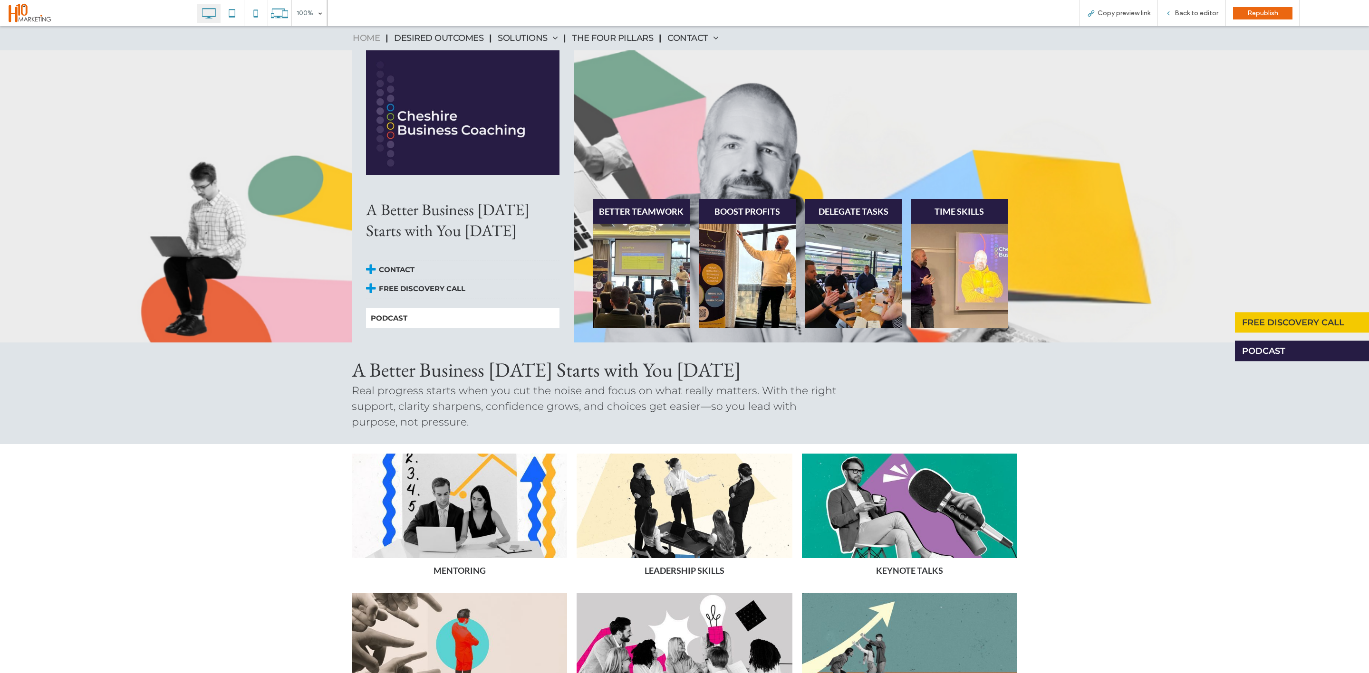
drag, startPoint x: 1233, startPoint y: 26, endPoint x: 1120, endPoint y: 544, distance: 529.9
click at [1120, 544] on div "MENTORING Button LEADERSHIP SKILLS Button KEYNOTE TALKS Button ACCOUNTABILITY B…" at bounding box center [684, 590] width 1369 height 292
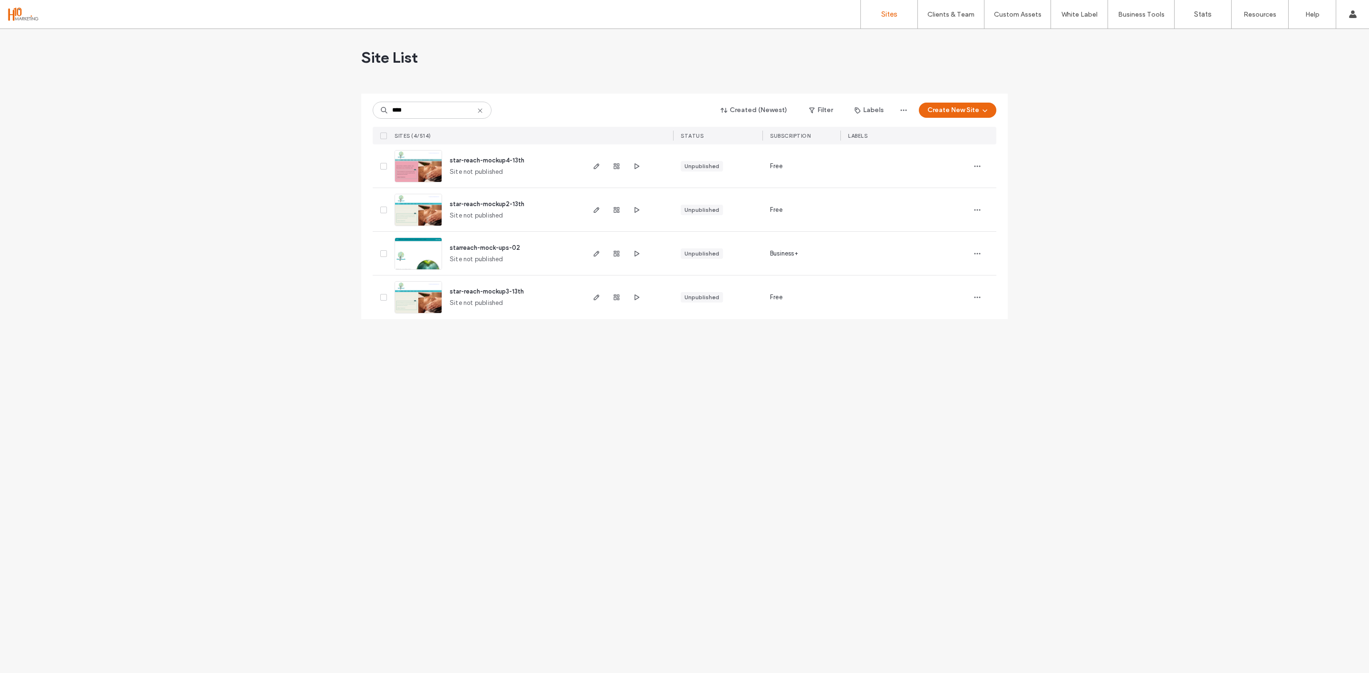
type input "****"
click at [481, 244] on span "starreach-mock-ups-02" at bounding box center [485, 247] width 70 height 7
